Goal: Information Seeking & Learning: Learn about a topic

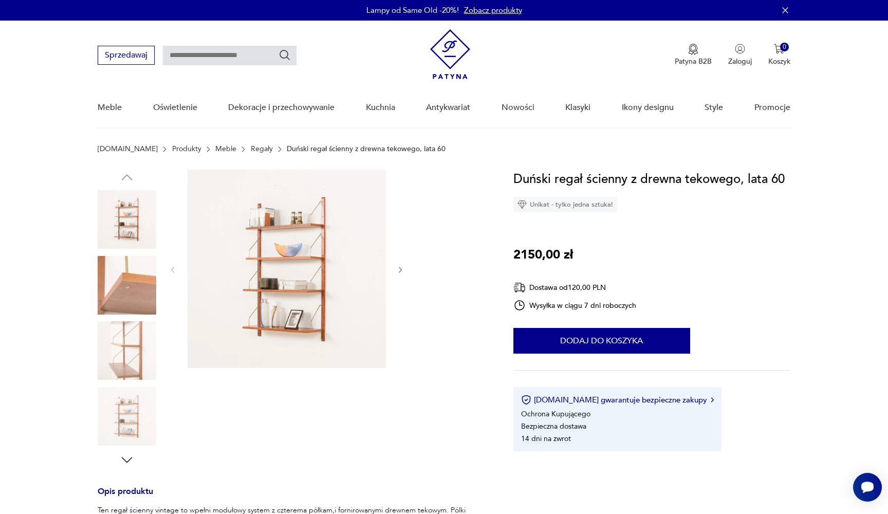
click at [296, 308] on img at bounding box center [287, 269] width 198 height 198
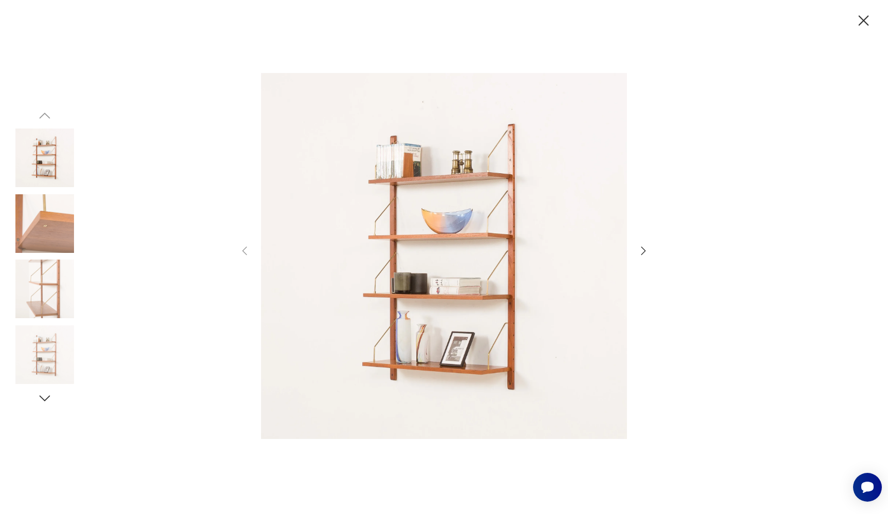
click at [640, 249] on icon "button" at bounding box center [643, 251] width 12 height 12
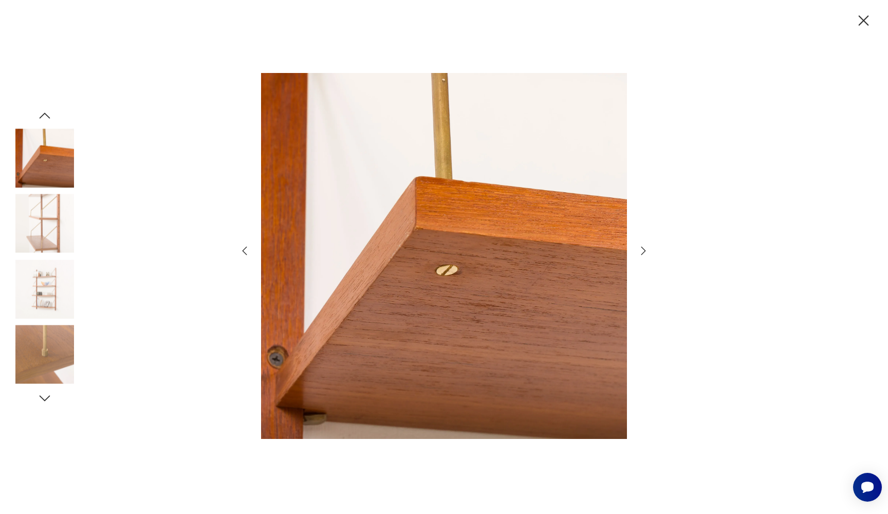
click at [640, 249] on icon "button" at bounding box center [643, 251] width 12 height 12
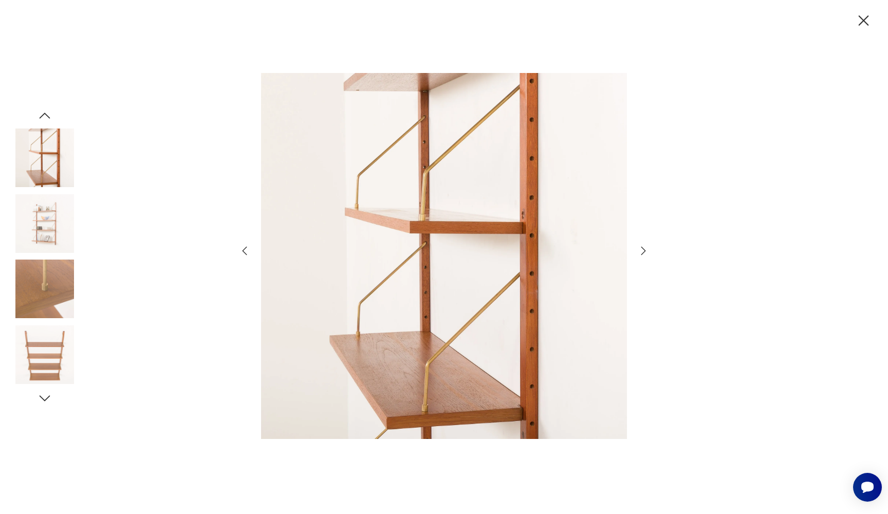
click at [640, 249] on icon "button" at bounding box center [643, 251] width 12 height 12
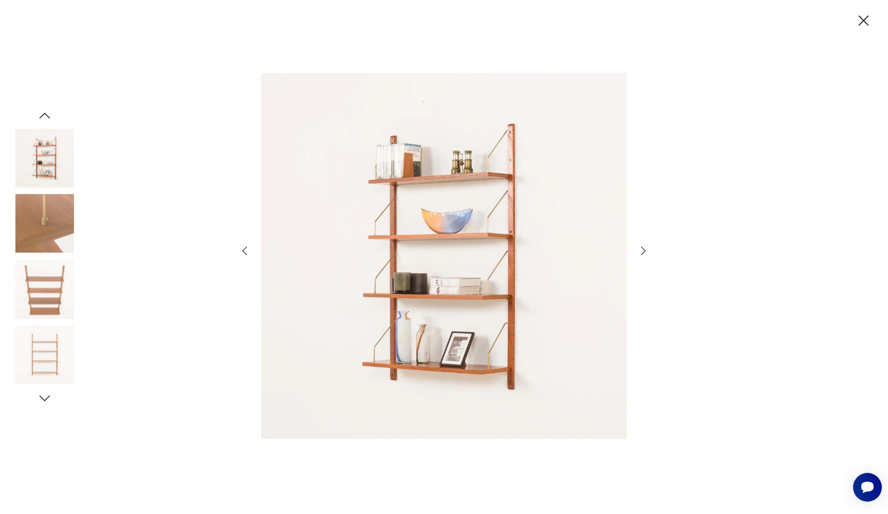
click at [640, 249] on icon "button" at bounding box center [643, 251] width 12 height 12
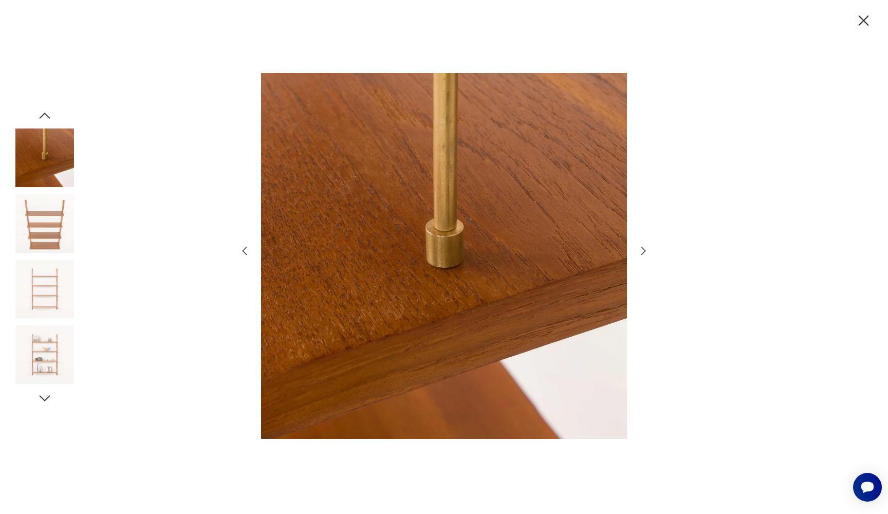
click at [639, 250] on icon "button" at bounding box center [643, 251] width 12 height 12
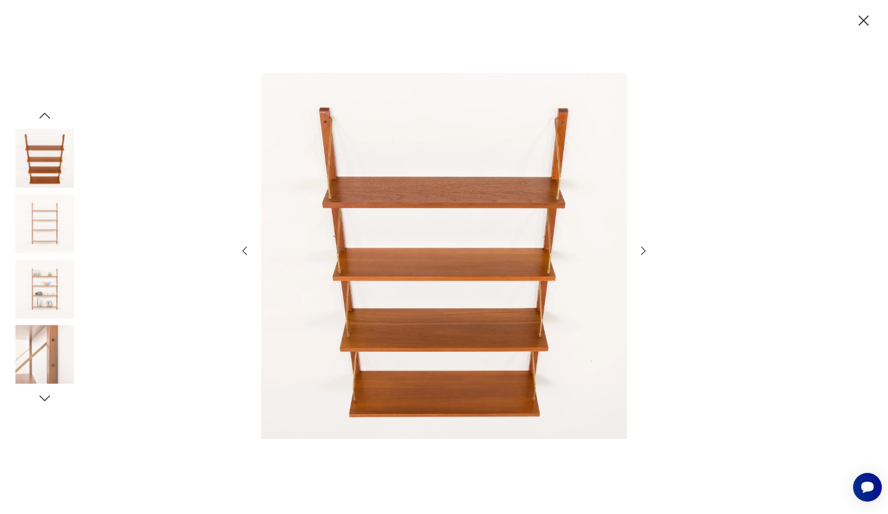
click at [639, 250] on icon "button" at bounding box center [643, 251] width 12 height 12
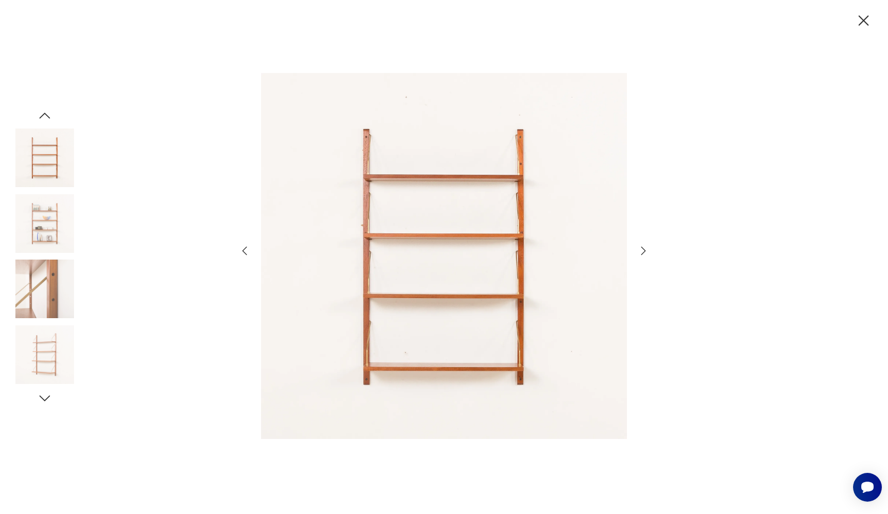
click at [639, 250] on icon "button" at bounding box center [643, 251] width 12 height 12
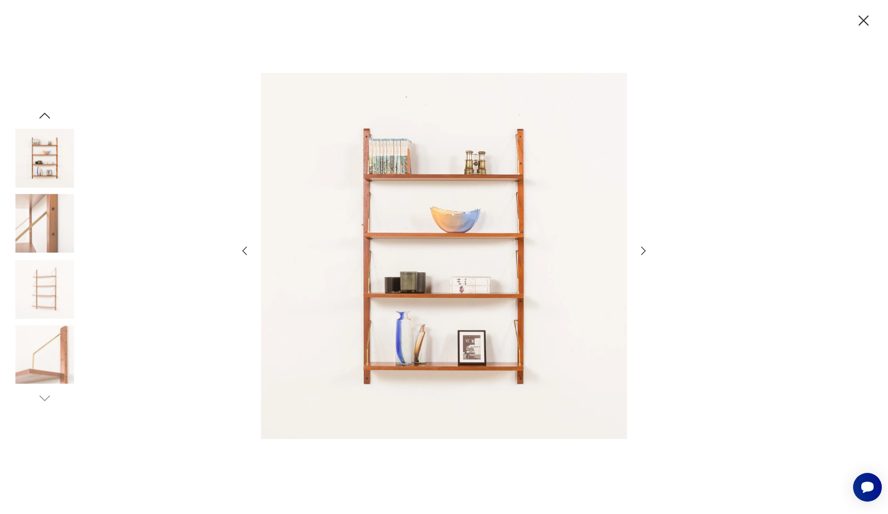
click at [639, 250] on icon "button" at bounding box center [643, 251] width 12 height 12
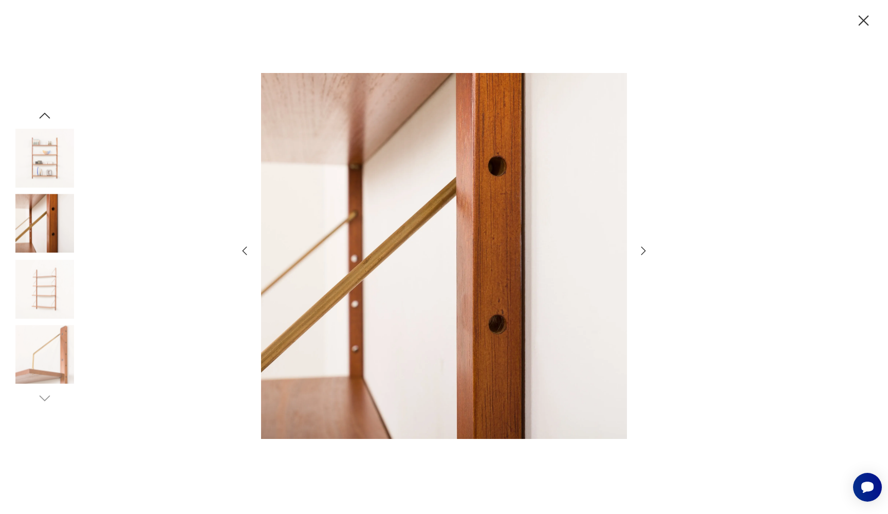
click at [639, 250] on icon "button" at bounding box center [643, 251] width 12 height 12
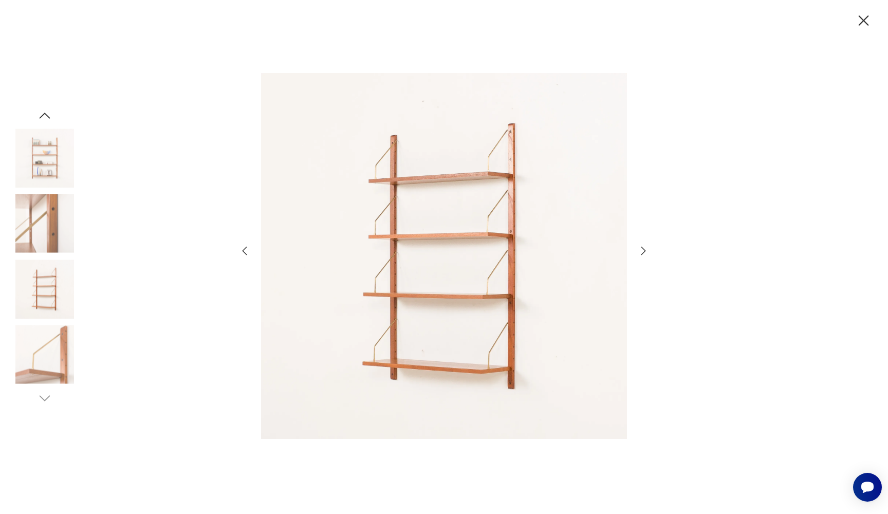
click at [639, 250] on icon "button" at bounding box center [643, 251] width 12 height 12
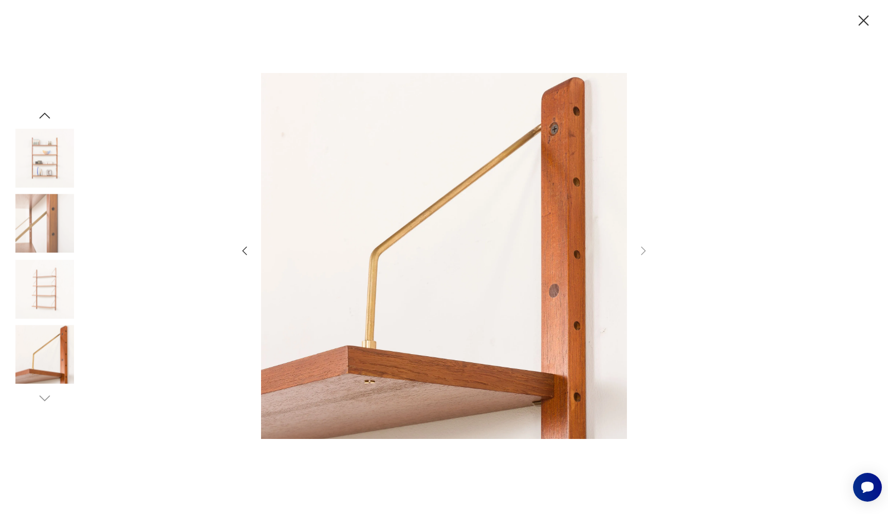
click at [863, 20] on icon "button" at bounding box center [864, 20] width 10 height 10
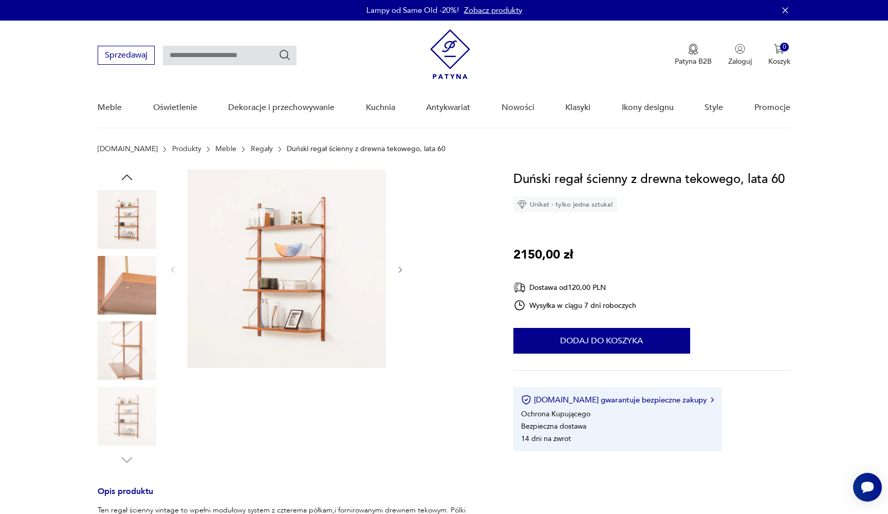
click at [251, 148] on link "Regały" at bounding box center [262, 149] width 22 height 8
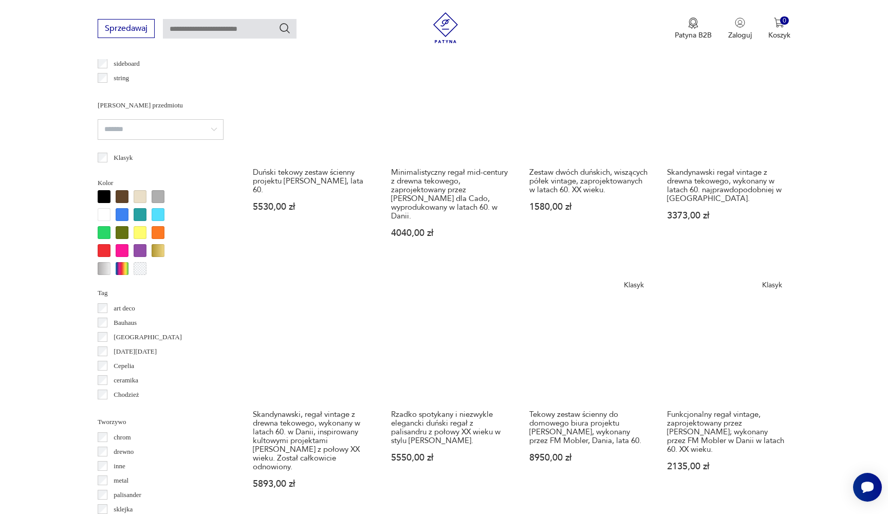
scroll to position [874, 0]
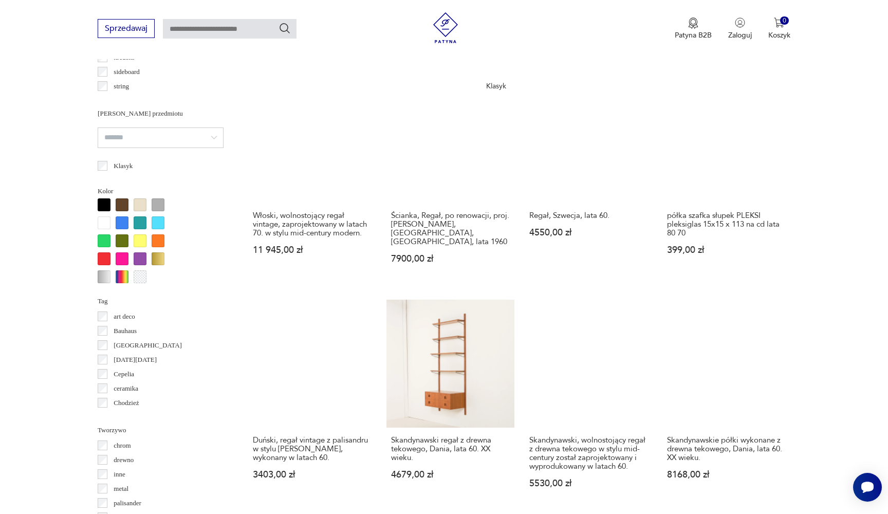
scroll to position [933, 0]
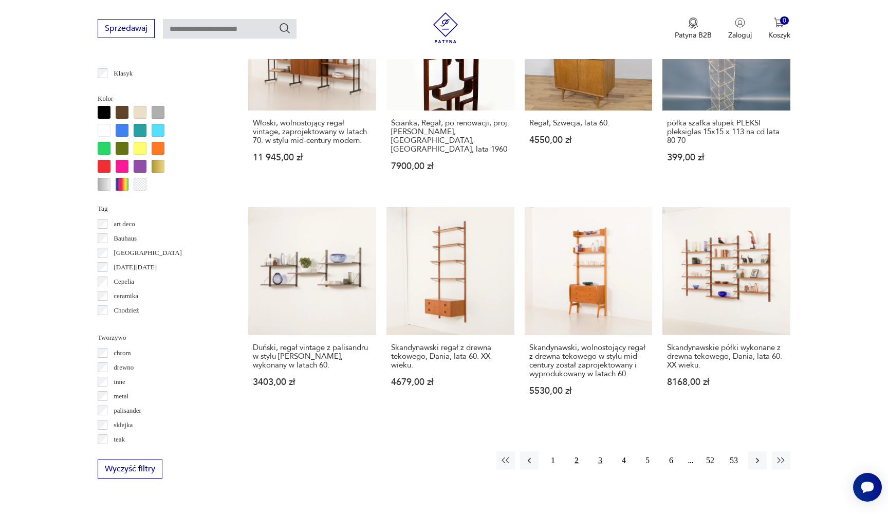
click at [600, 451] on button "3" at bounding box center [600, 460] width 18 height 18
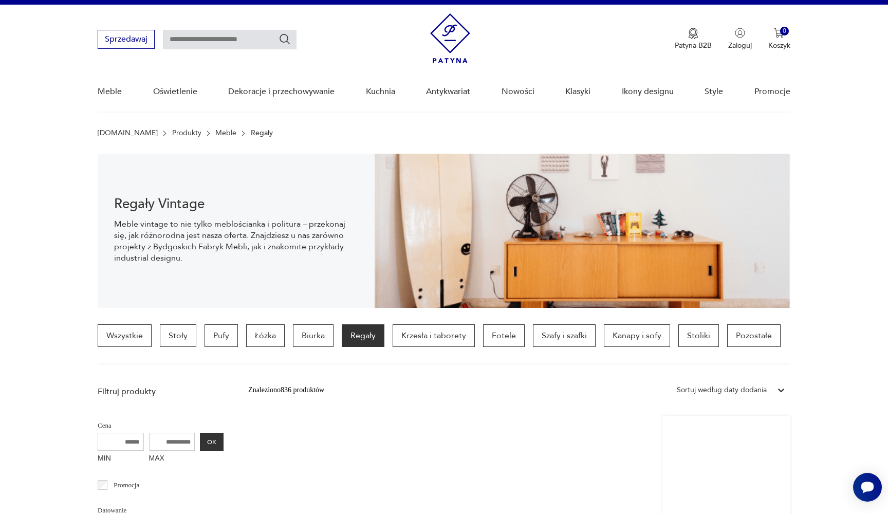
scroll to position [17, 0]
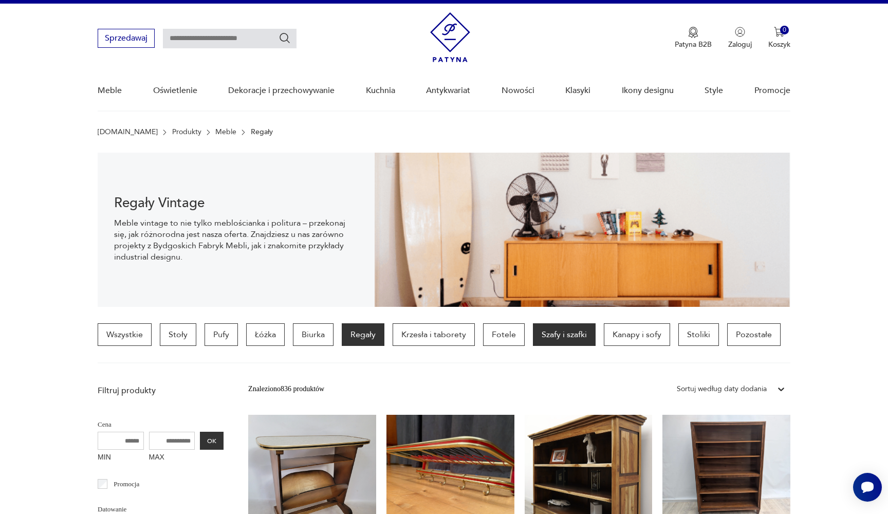
click at [552, 343] on p "Szafy i szafki" at bounding box center [564, 334] width 63 height 23
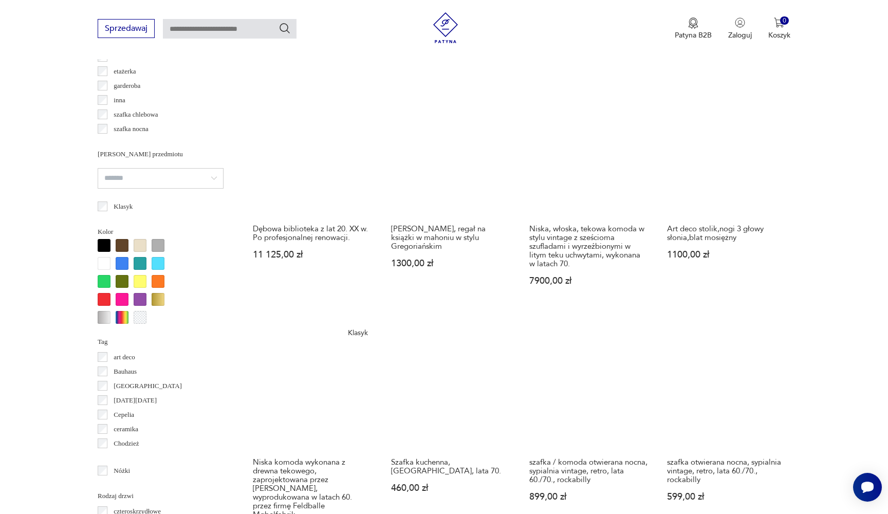
scroll to position [805, 0]
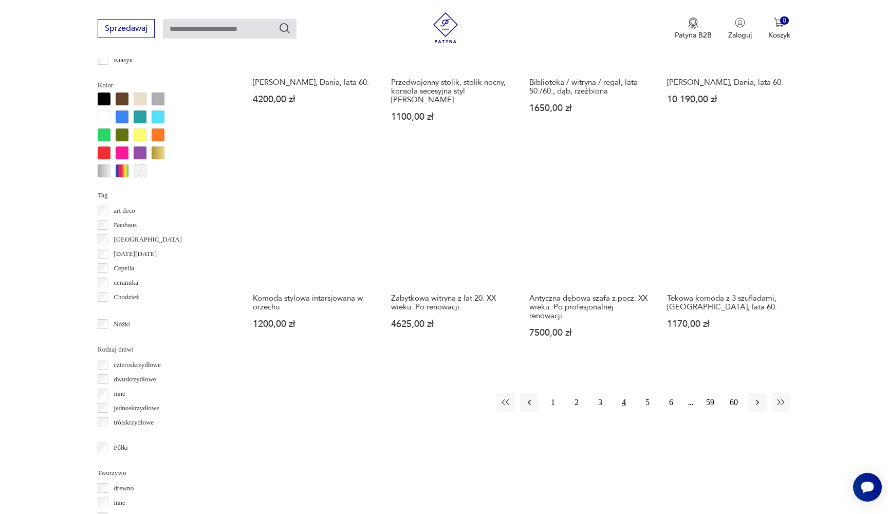
scroll to position [934, 0]
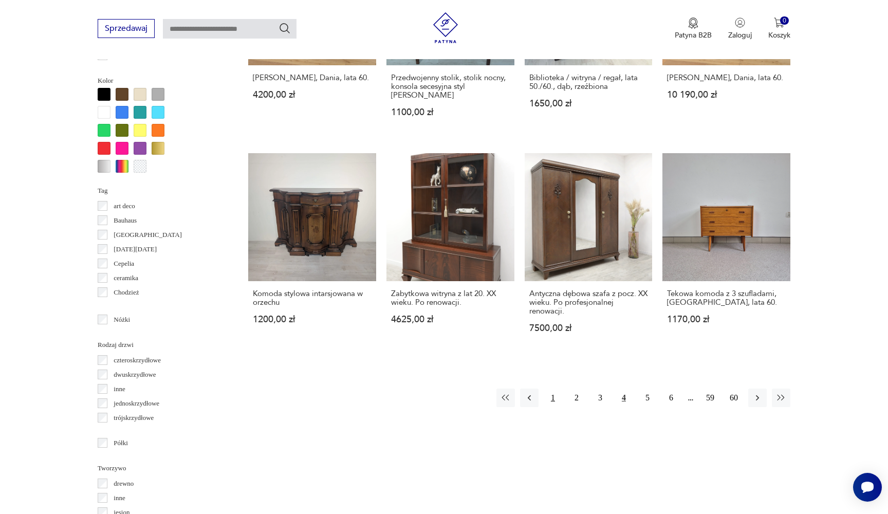
click at [553, 388] on button "1" at bounding box center [553, 397] width 18 height 18
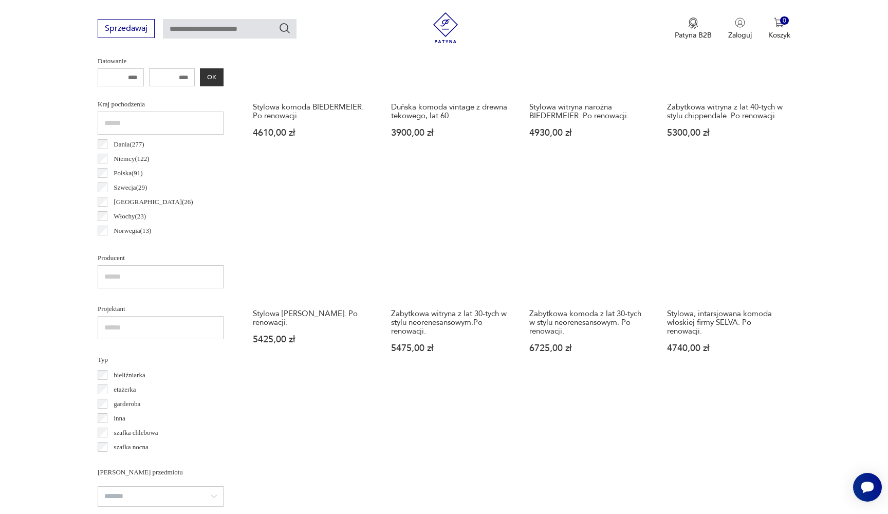
scroll to position [381, 0]
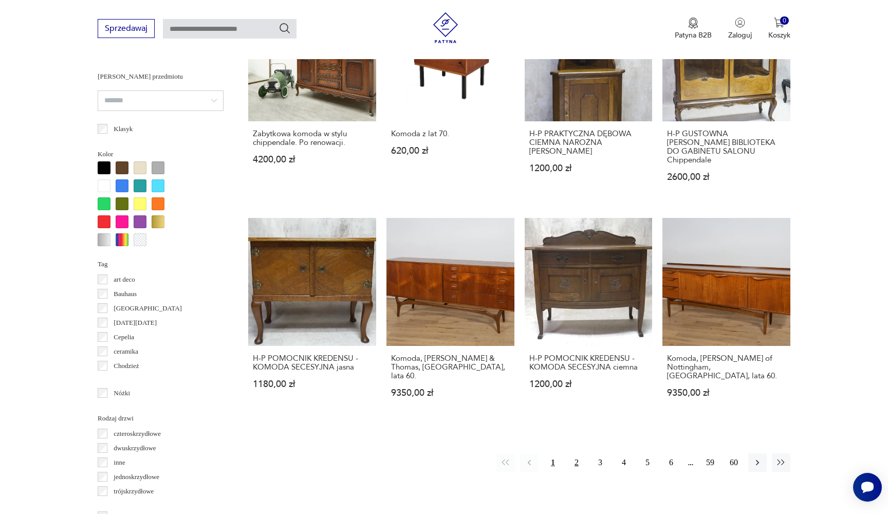
click at [575, 453] on button "2" at bounding box center [576, 462] width 18 height 18
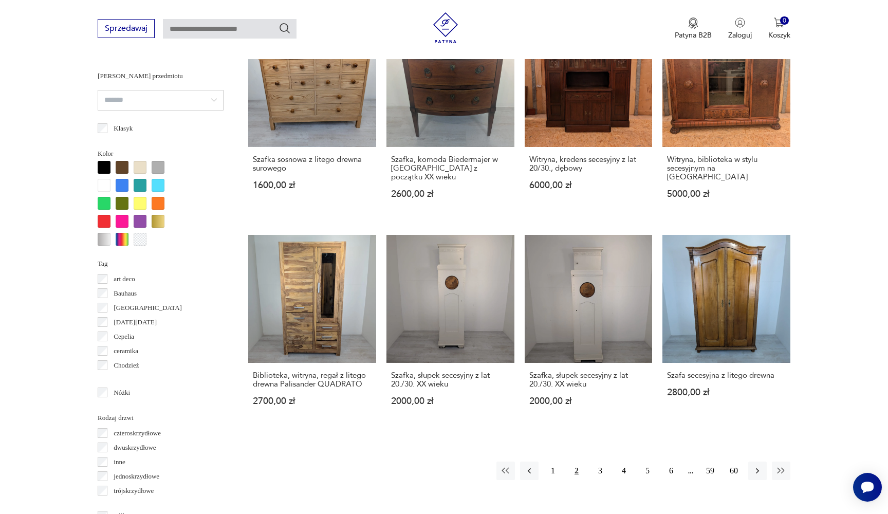
scroll to position [897, 0]
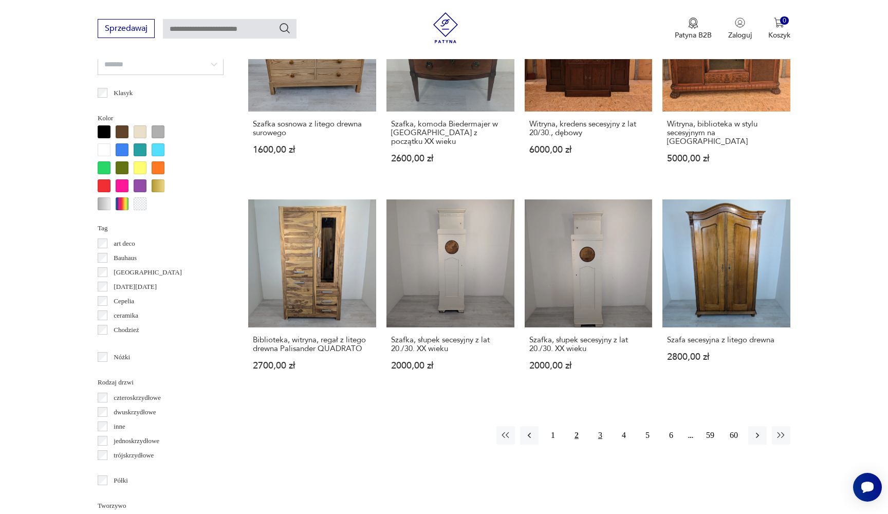
click at [602, 426] on button "3" at bounding box center [600, 435] width 18 height 18
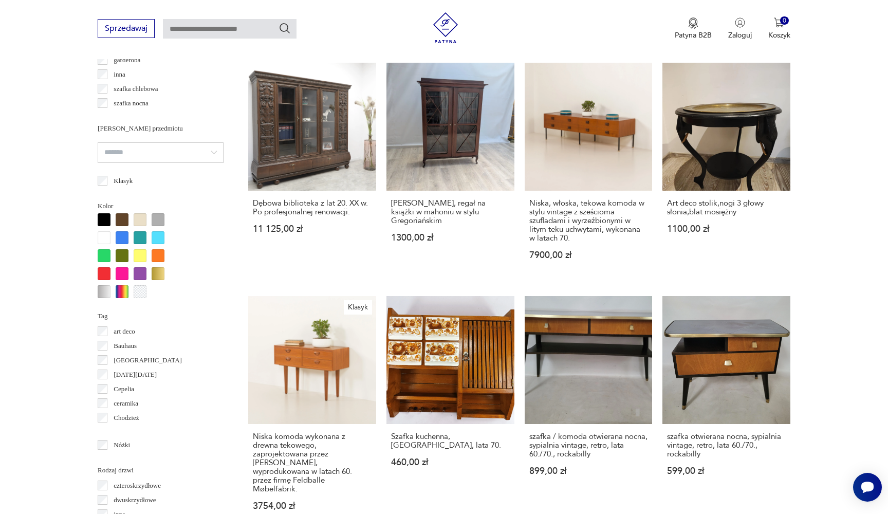
scroll to position [812, 0]
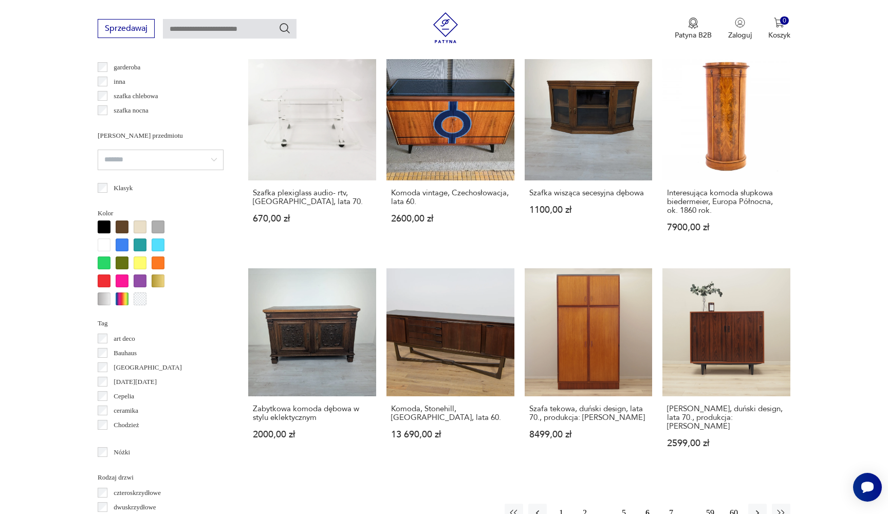
scroll to position [835, 0]
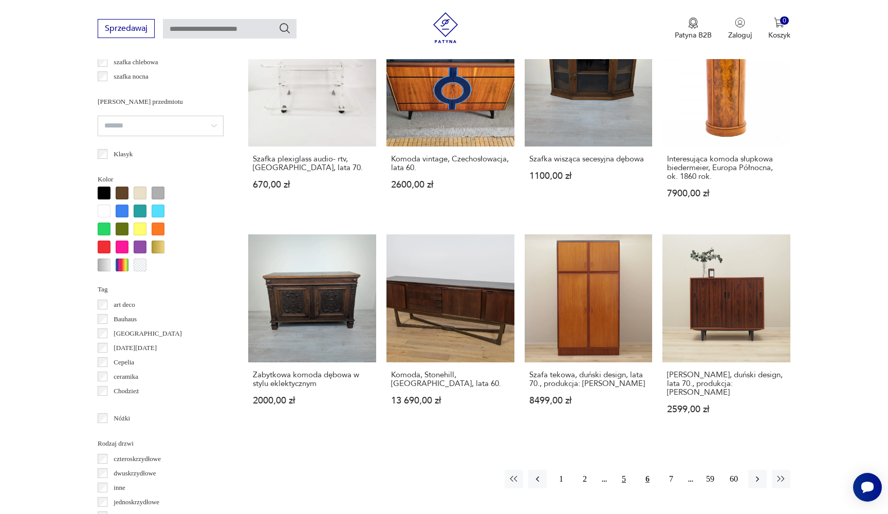
click at [630, 470] on button "5" at bounding box center [624, 479] width 18 height 18
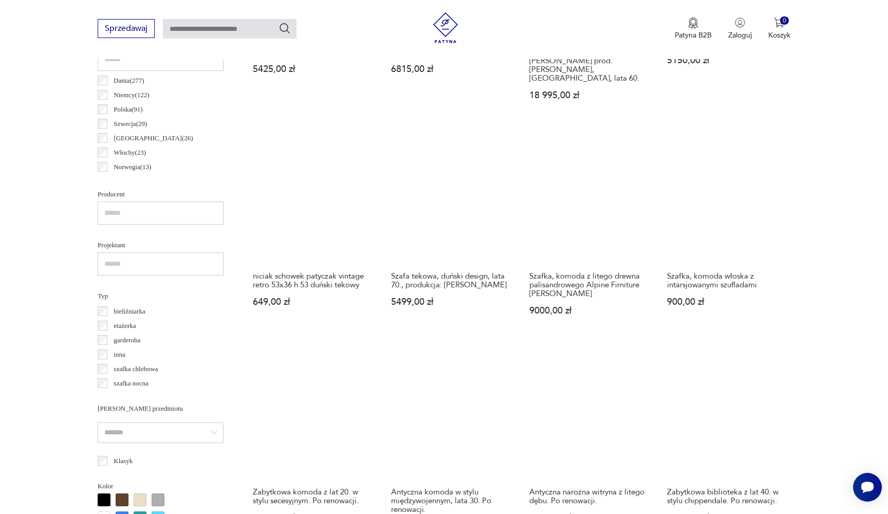
scroll to position [535, 0]
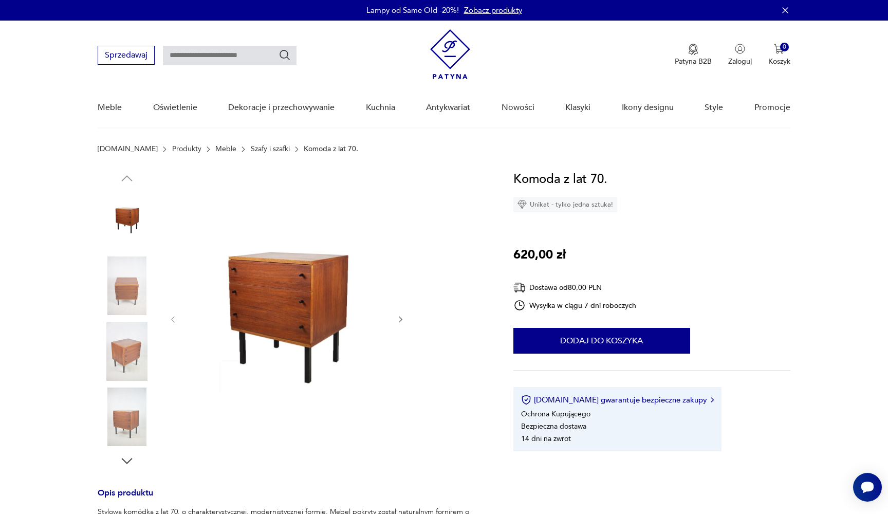
click at [137, 283] on img at bounding box center [127, 285] width 59 height 59
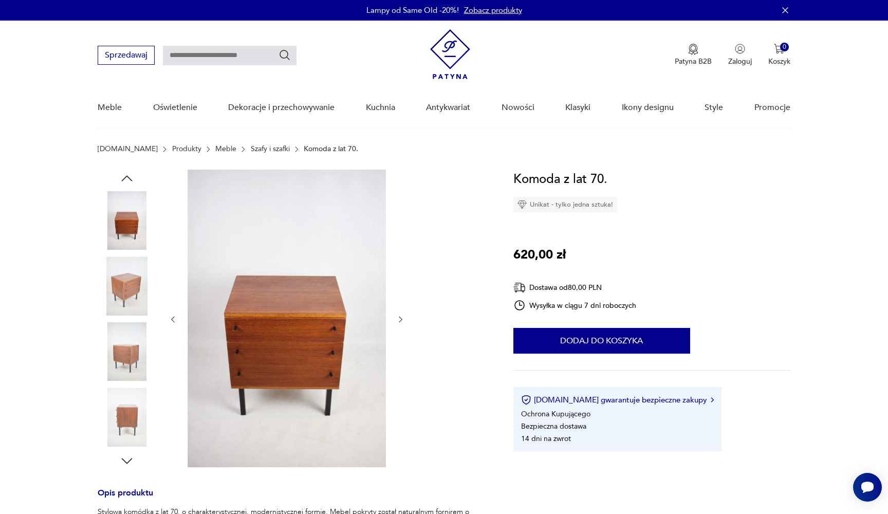
click at [128, 330] on img at bounding box center [127, 351] width 59 height 59
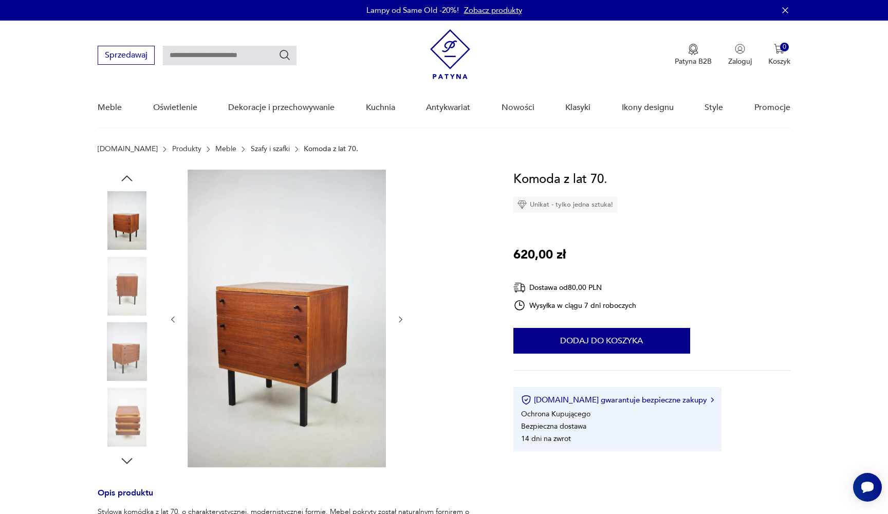
click at [132, 354] on img at bounding box center [127, 351] width 59 height 59
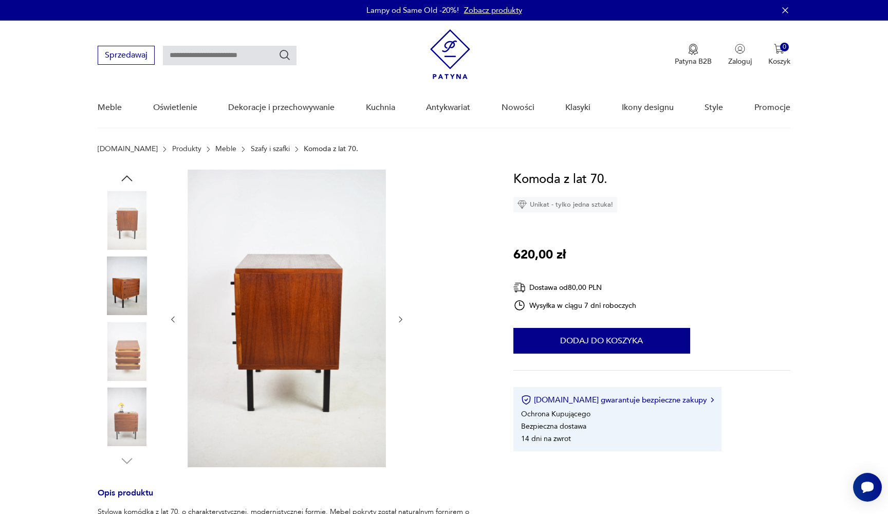
click at [128, 346] on img at bounding box center [127, 351] width 59 height 59
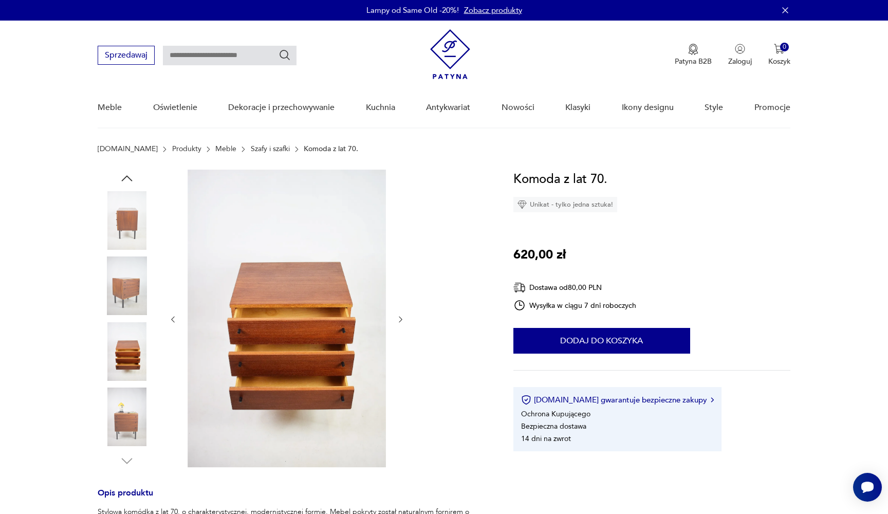
click at [128, 378] on img at bounding box center [127, 351] width 59 height 59
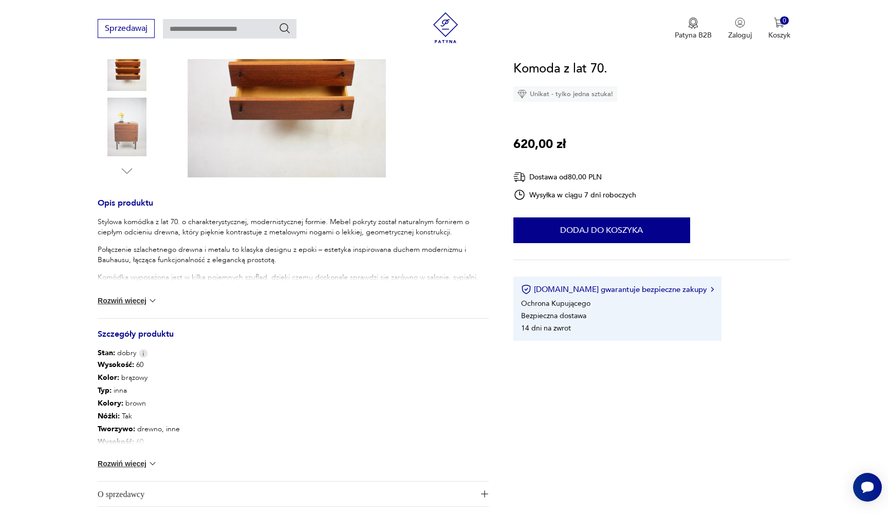
scroll to position [305, 0]
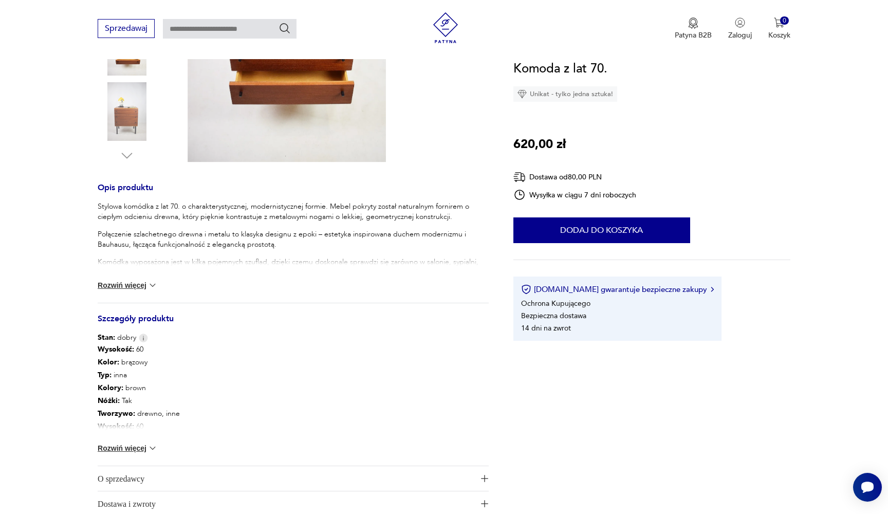
click at [135, 445] on button "Rozwiń więcej" at bounding box center [128, 448] width 60 height 10
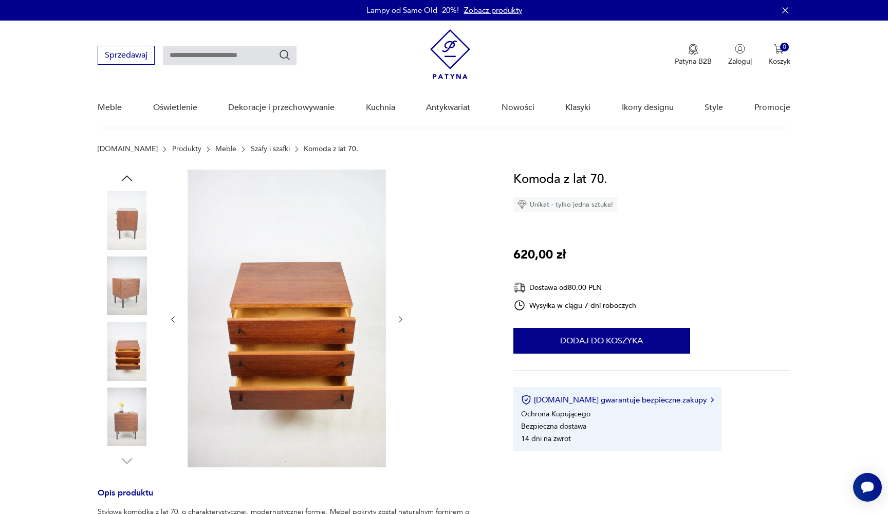
scroll to position [0, 0]
